Goal: Find contact information: Find contact information

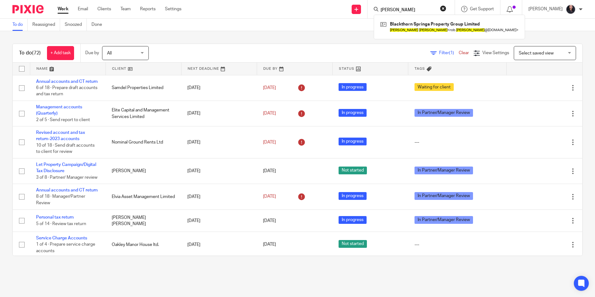
scroll to position [187, 0]
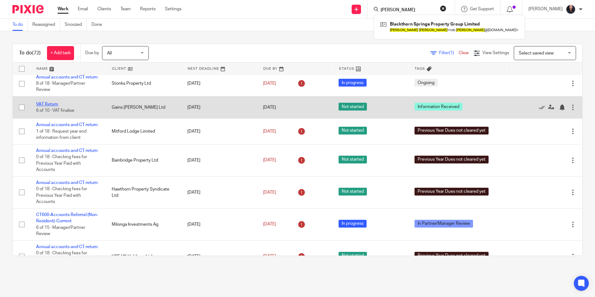
click at [50, 106] on link "VAT Return" at bounding box center [47, 104] width 22 height 4
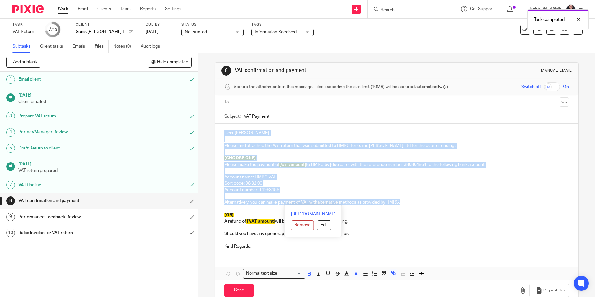
drag, startPoint x: 222, startPoint y: 130, endPoint x: 417, endPoint y: 203, distance: 208.6
click at [417, 203] on div "Dear Charles, Please find attached the VAT return that was submitted to HMRC fo…" at bounding box center [396, 188] width 363 height 131
copy div "Dear Charles, Please find attached the VAT return that was submitted to HMRC fo…"
click at [306, 183] on p "Sort code: 08 32 00" at bounding box center [396, 183] width 344 height 6
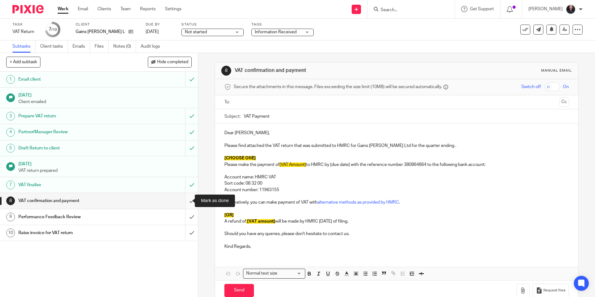
click at [185, 201] on input "submit" at bounding box center [99, 201] width 198 height 16
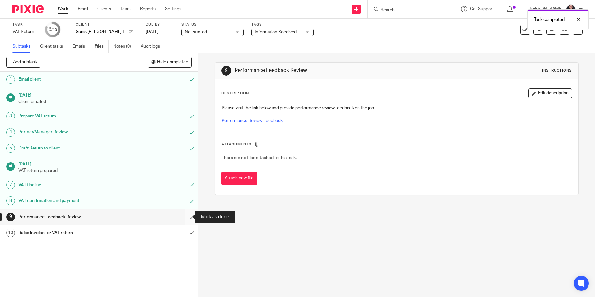
click at [184, 218] on input "submit" at bounding box center [99, 217] width 198 height 16
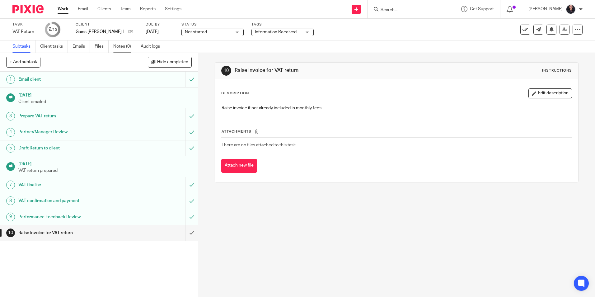
click at [122, 48] on link "Notes (0)" at bounding box center [124, 46] width 23 height 12
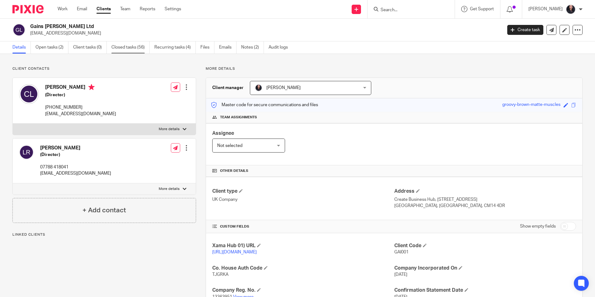
click at [127, 49] on link "Closed tasks (56)" at bounding box center [130, 47] width 38 height 12
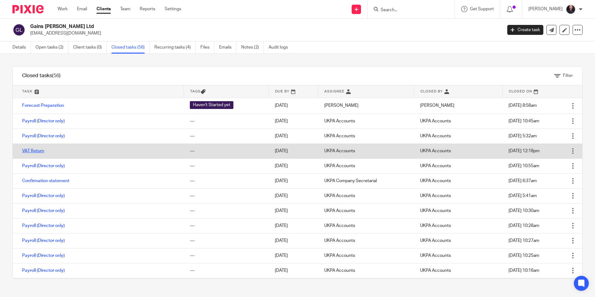
click at [36, 151] on link "VAT Return" at bounding box center [33, 151] width 22 height 4
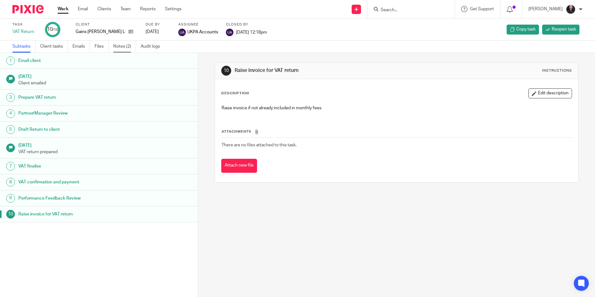
click at [125, 52] on link "Notes (2)" at bounding box center [124, 46] width 23 height 12
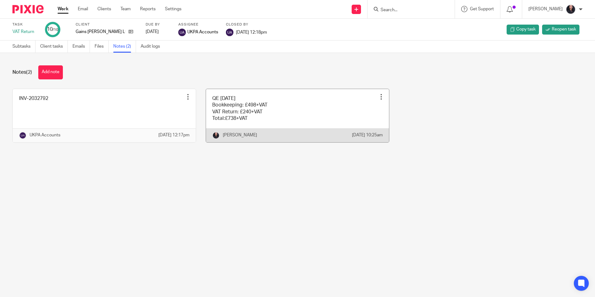
click at [378, 98] on div at bounding box center [381, 97] width 6 height 6
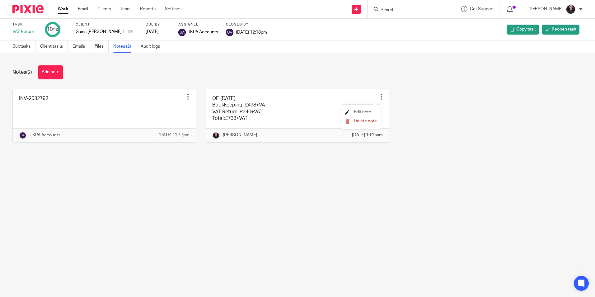
click at [360, 110] on span "Edit note" at bounding box center [362, 112] width 17 height 4
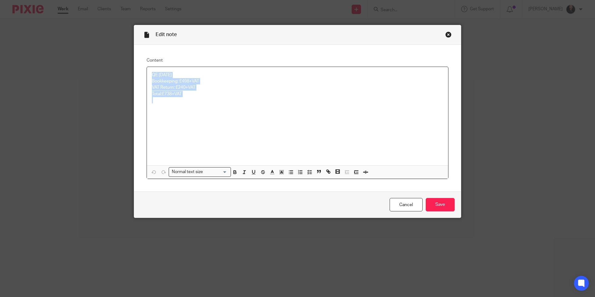
drag, startPoint x: 186, startPoint y: 98, endPoint x: 146, endPoint y: 75, distance: 46.4
click at [147, 75] on div "QE [DATE] Bookkeeping: £498+VAT VAT Return: £240+VAT Total:£738+VAT" at bounding box center [297, 116] width 301 height 98
copy div "QE [DATE] Bookkeeping: £498+VAT VAT Return: £240+VAT Total:£738+VAT"
click at [403, 206] on link "Cancel" at bounding box center [405, 204] width 33 height 13
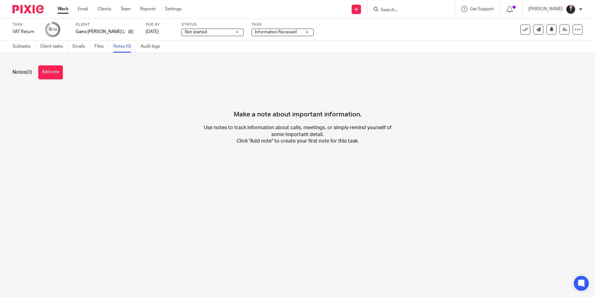
click at [46, 70] on button "Add note" at bounding box center [50, 72] width 25 height 14
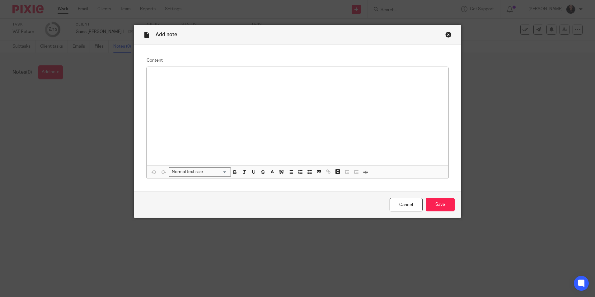
paste div
drag, startPoint x: 156, startPoint y: 73, endPoint x: 165, endPoint y: 74, distance: 9.1
click at [165, 74] on p "QE April 2025" at bounding box center [297, 75] width 291 height 6
click at [438, 201] on input "Save" at bounding box center [439, 204] width 29 height 13
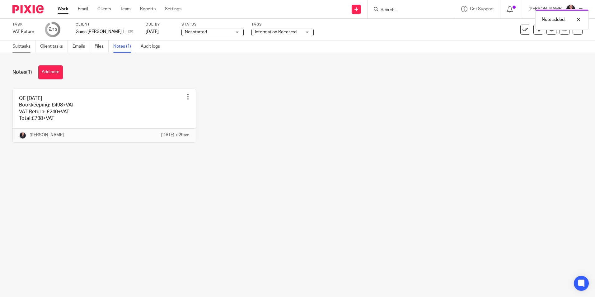
click at [22, 44] on link "Subtasks" at bounding box center [23, 46] width 23 height 12
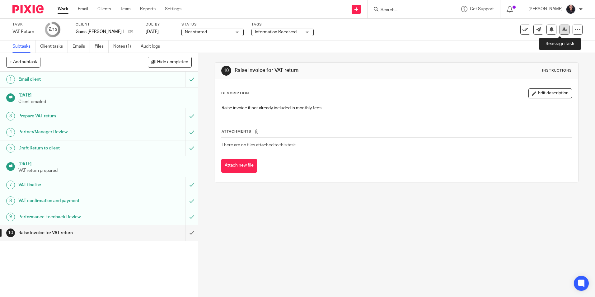
click at [562, 29] on icon at bounding box center [564, 29] width 5 height 5
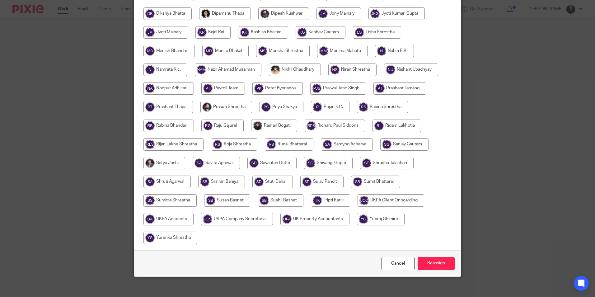
scroll to position [185, 0]
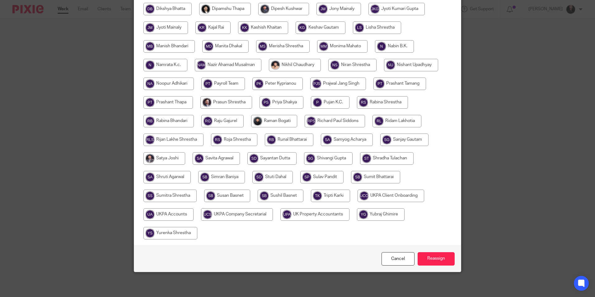
click at [167, 215] on input "radio" at bounding box center [168, 214] width 50 height 12
radio input "true"
click at [428, 262] on input "Reassign" at bounding box center [435, 258] width 37 height 13
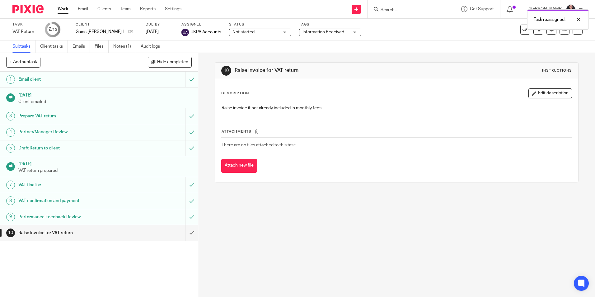
click at [27, 8] on img at bounding box center [27, 9] width 31 height 8
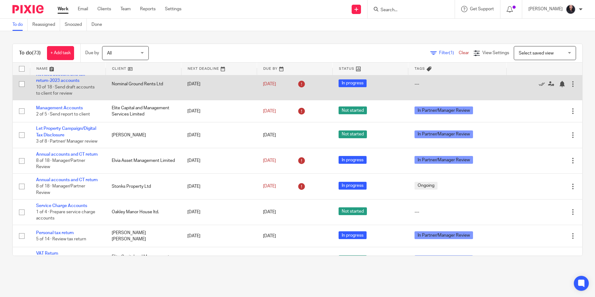
scroll to position [93, 0]
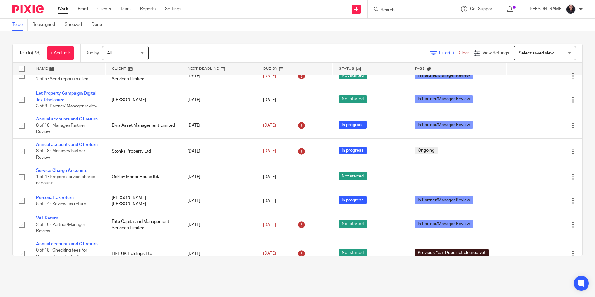
click at [394, 9] on input "Search" at bounding box center [408, 10] width 56 height 6
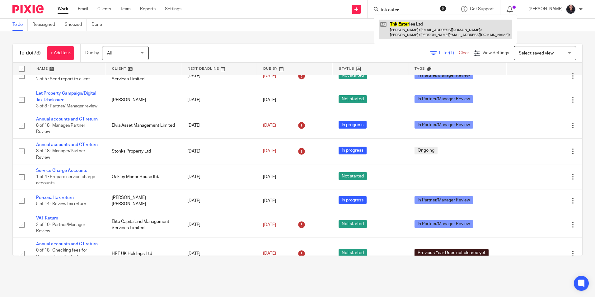
type input "tnk eater"
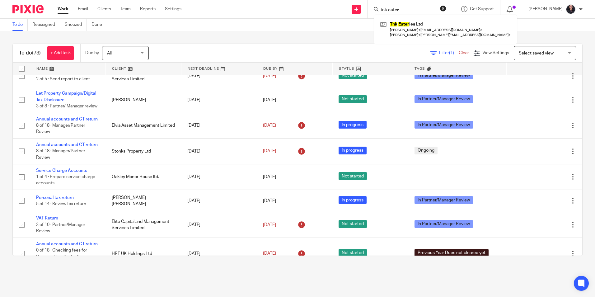
drag, startPoint x: 400, startPoint y: 10, endPoint x: 364, endPoint y: 3, distance: 36.0
click at [364, 3] on div "Send new email Create task Add client tnk eater Tnk Eater ies Ltd Vyson Sivanat…" at bounding box center [393, 9] width 404 height 18
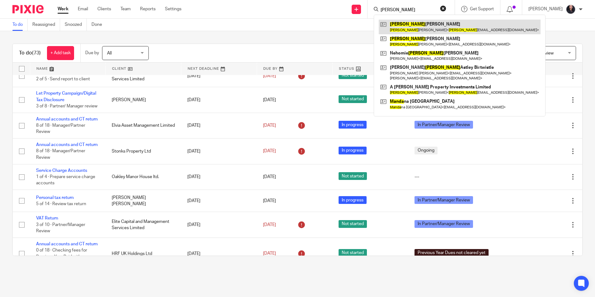
type input "amanda"
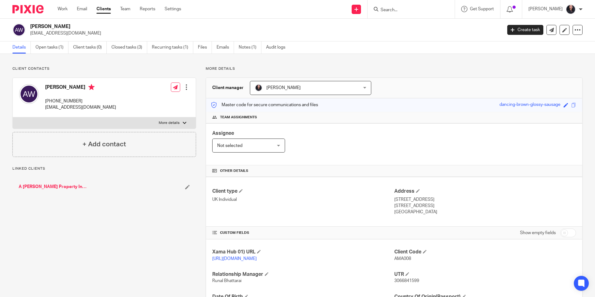
scroll to position [82, 0]
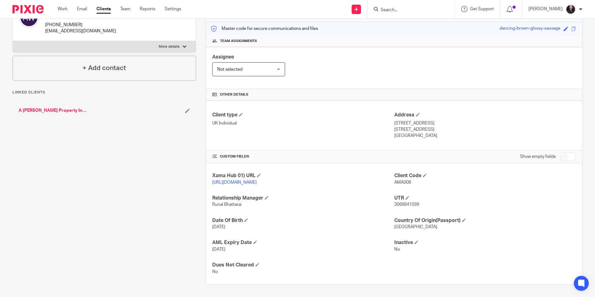
click at [403, 204] on span "3066841599" at bounding box center [406, 204] width 25 height 4
copy span "3066841599"
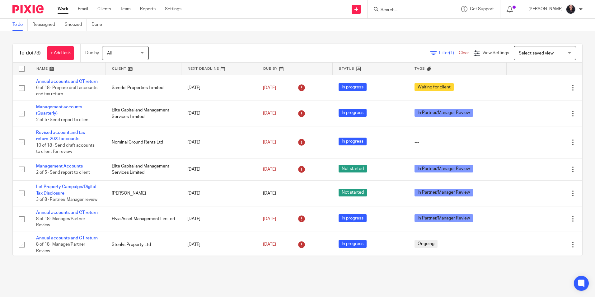
click at [389, 13] on form at bounding box center [413, 9] width 66 height 8
click at [389, 11] on input "Search" at bounding box center [408, 10] width 56 height 6
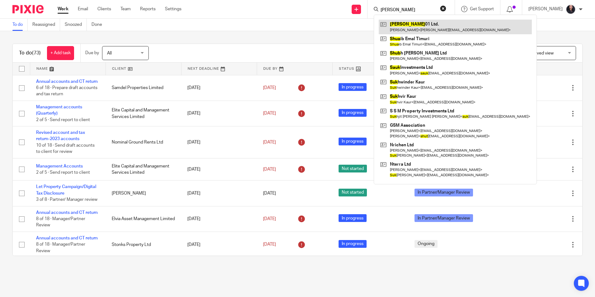
type input "shuk"
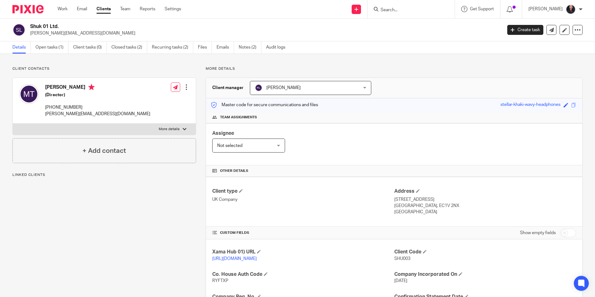
scroll to position [82, 0]
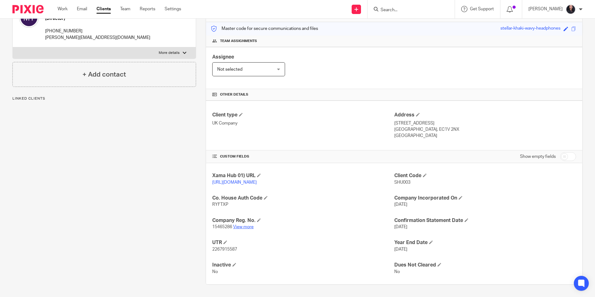
click at [245, 227] on link "View more" at bounding box center [243, 227] width 21 height 4
